Goal: Information Seeking & Learning: Learn about a topic

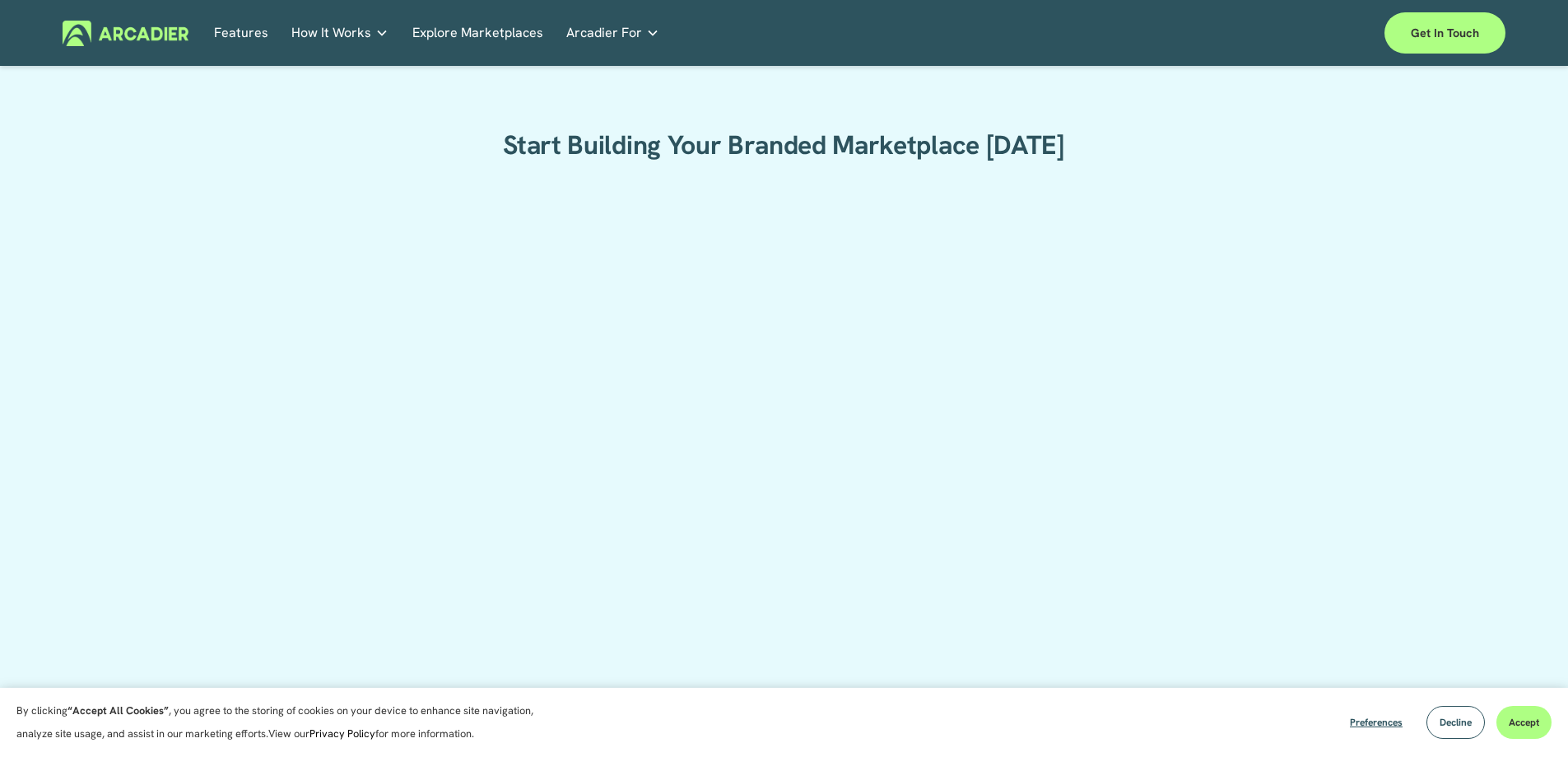
click at [249, 31] on link "Features" at bounding box center [241, 33] width 54 height 25
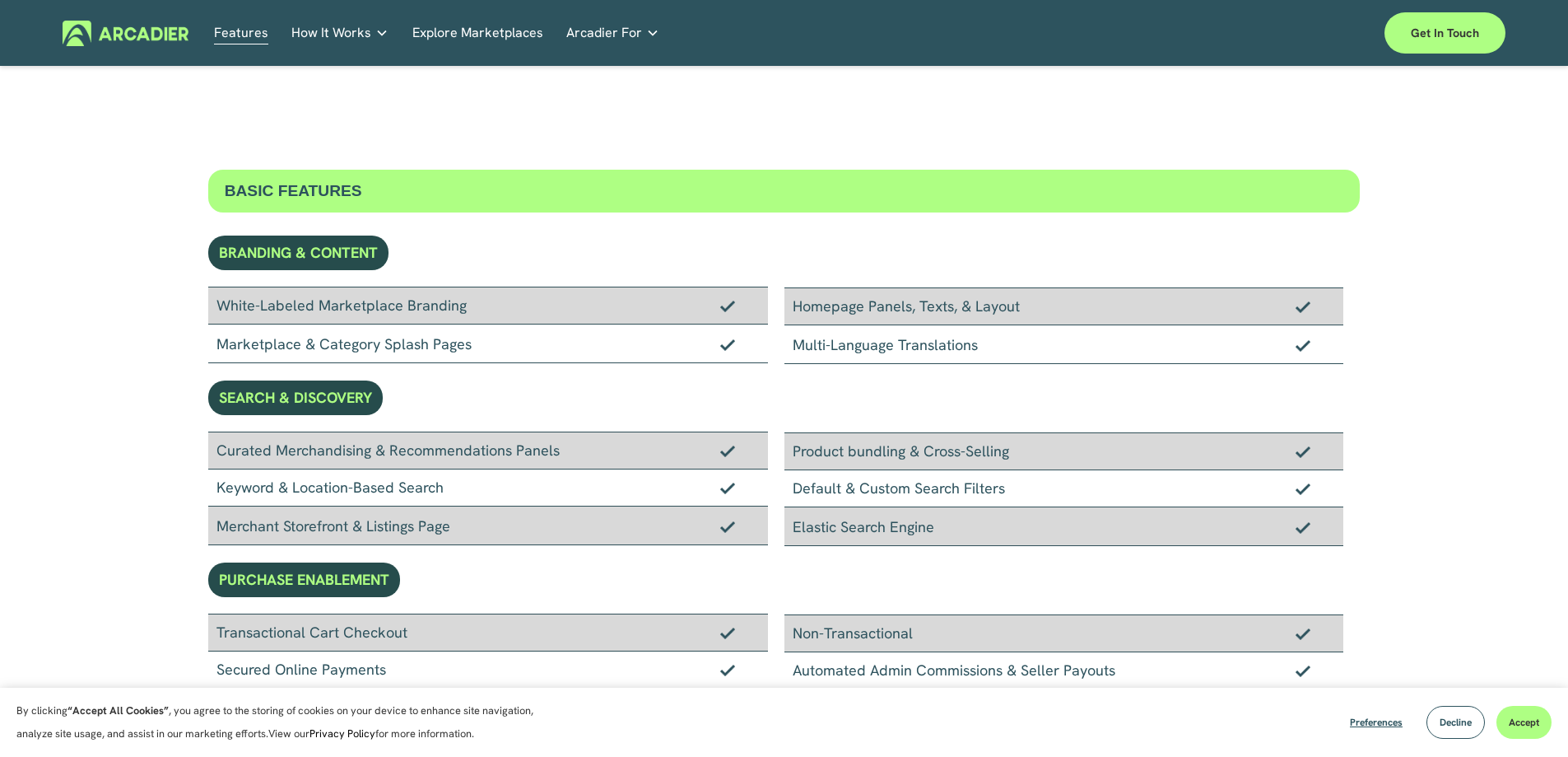
click at [377, 24] on link "How It Works" at bounding box center [340, 33] width 97 height 25
click at [463, 28] on link "Explore Marketplaces" at bounding box center [478, 33] width 131 height 25
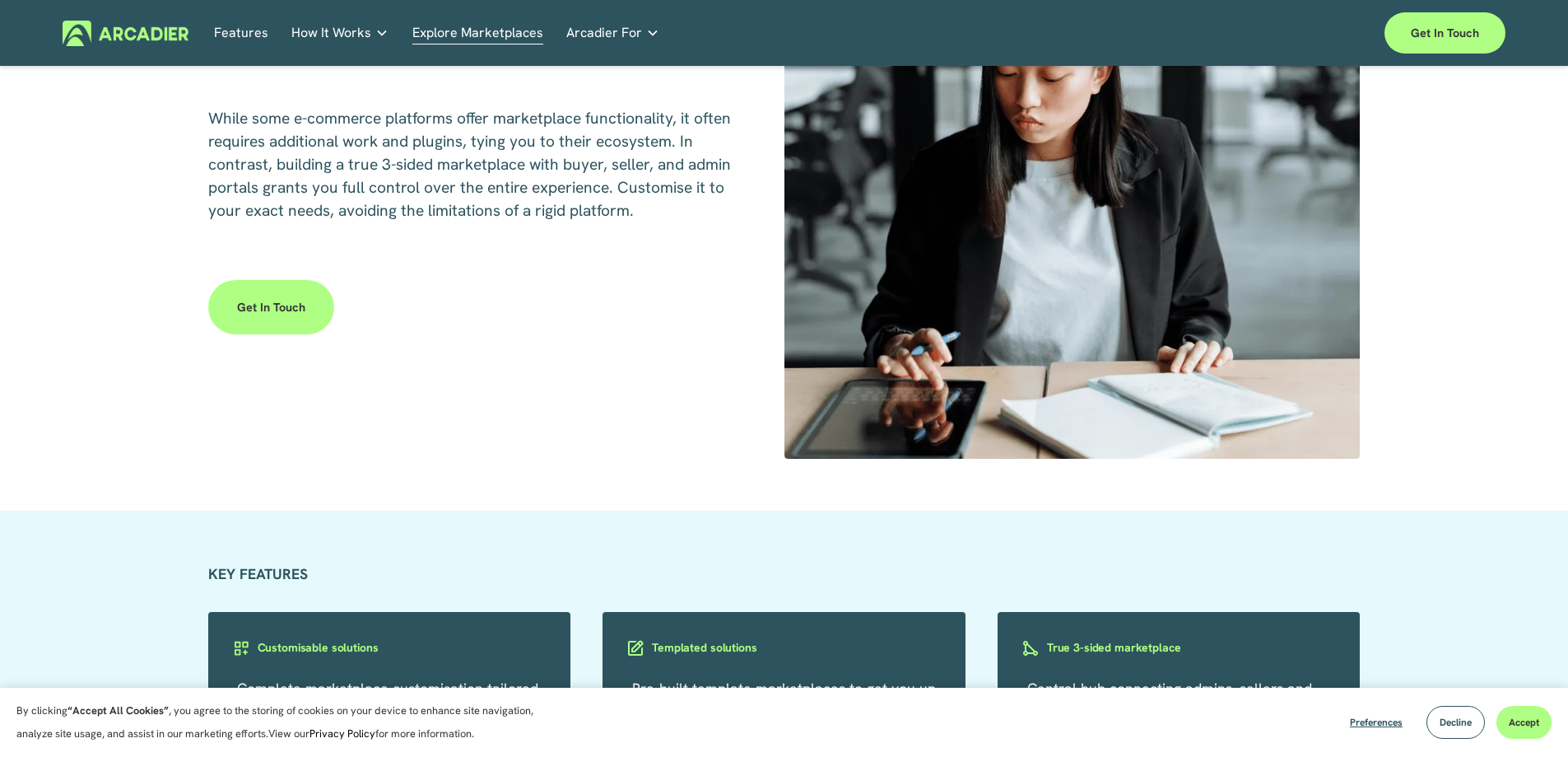
scroll to position [2800, 0]
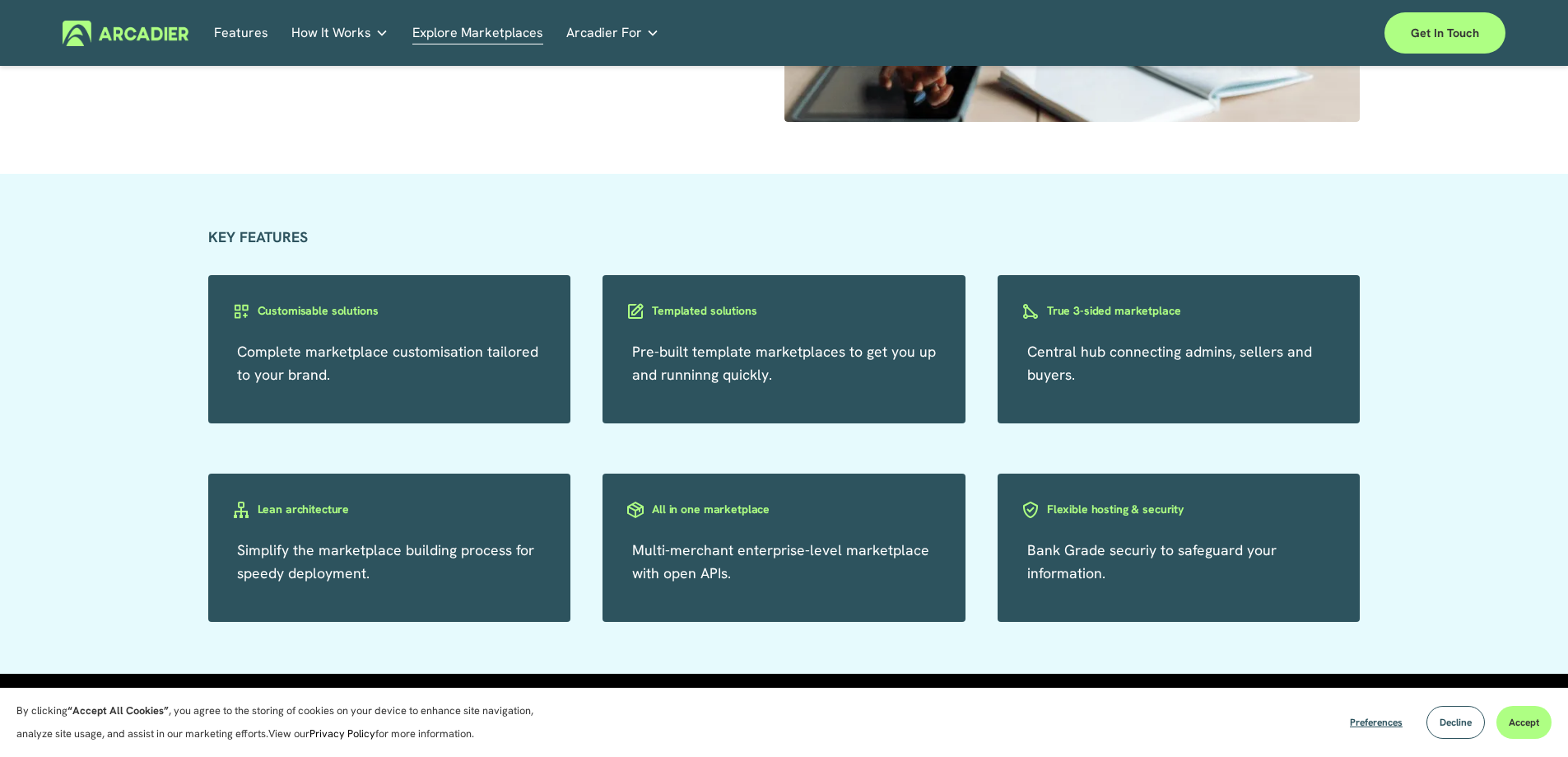
click at [626, 37] on span "Arcadier For" at bounding box center [603, 33] width 75 height 24
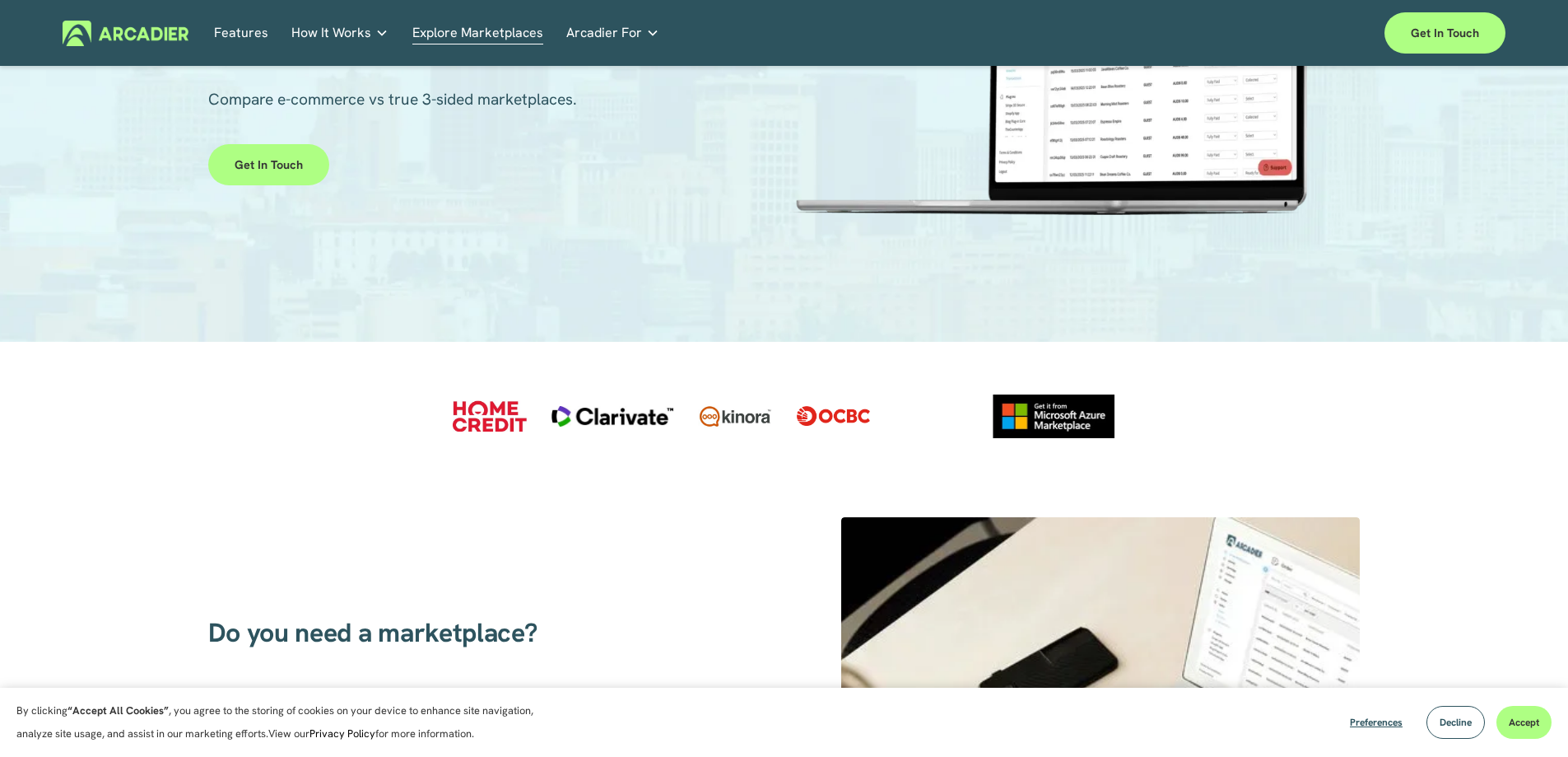
scroll to position [0, 0]
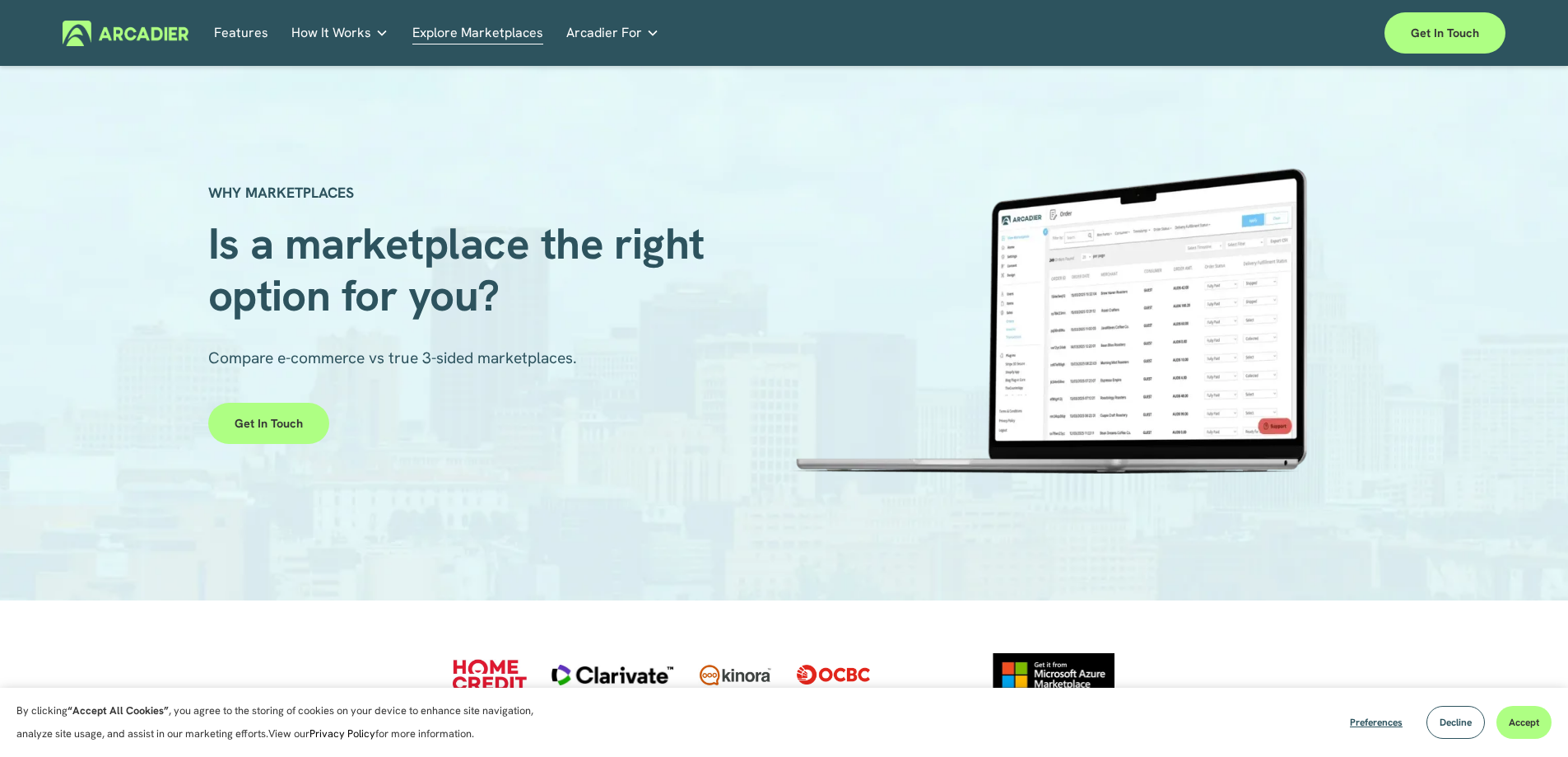
drag, startPoint x: 1093, startPoint y: 577, endPoint x: 1072, endPoint y: 217, distance: 360.6
